Goal: Find specific page/section: Find specific page/section

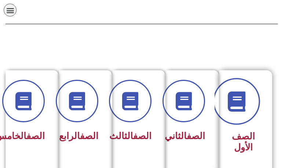
scroll to position [110, 0]
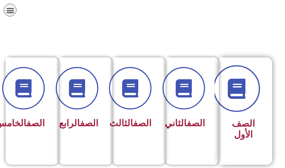
click at [241, 104] on span at bounding box center [236, 88] width 47 height 47
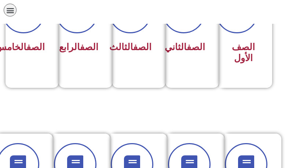
scroll to position [147, 0]
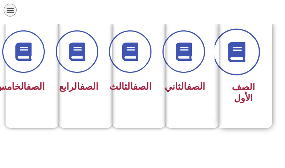
click at [235, 54] on icon at bounding box center [237, 52] width 20 height 20
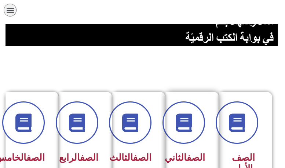
scroll to position [110, 0]
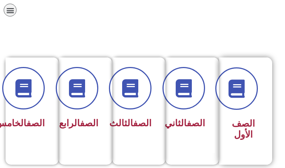
click at [248, 127] on span "الصف الأول" at bounding box center [243, 129] width 23 height 22
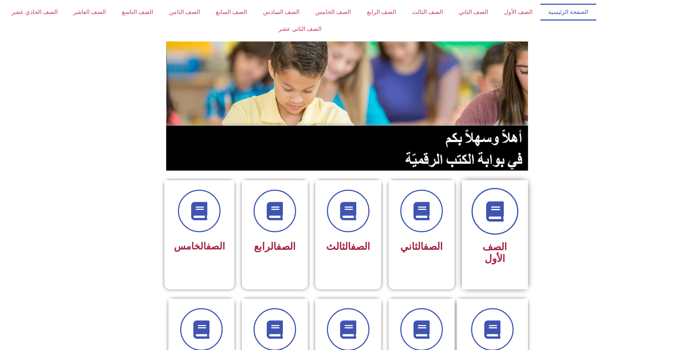
click at [492, 223] on span at bounding box center [494, 211] width 47 height 47
click at [496, 215] on icon at bounding box center [494, 211] width 20 height 20
click at [496, 245] on span "الصف الأول" at bounding box center [494, 252] width 25 height 23
click at [498, 225] on span at bounding box center [494, 211] width 47 height 47
click at [492, 213] on icon at bounding box center [494, 211] width 20 height 20
